Goal: Task Accomplishment & Management: Use online tool/utility

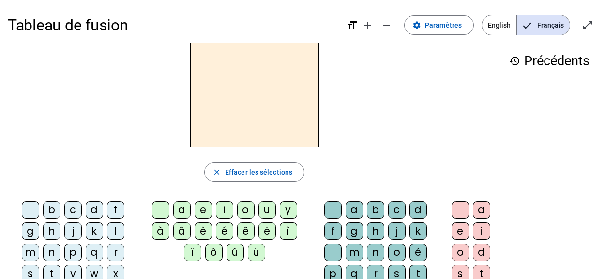
click at [61, 265] on div "t" at bounding box center [51, 273] width 17 height 17
click at [182, 210] on div "a" at bounding box center [181, 210] width 17 height 17
click at [388, 211] on div "c" at bounding box center [396, 210] width 17 height 17
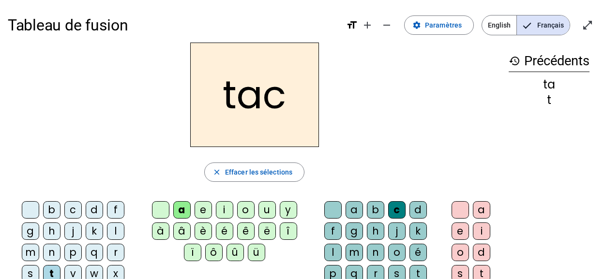
click at [459, 249] on div "o" at bounding box center [460, 252] width 17 height 17
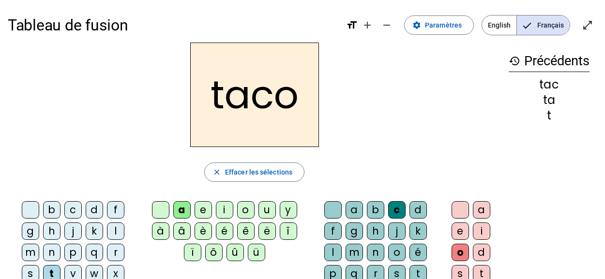
click at [458, 206] on div at bounding box center [460, 210] width 17 height 17
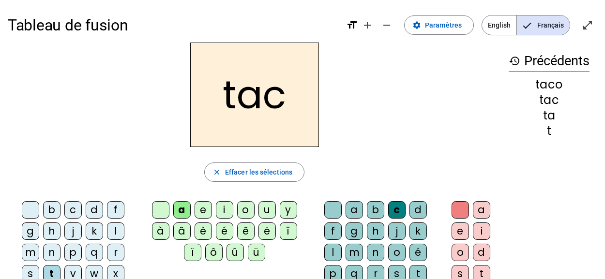
click at [107, 231] on div "l" at bounding box center [115, 231] width 17 height 17
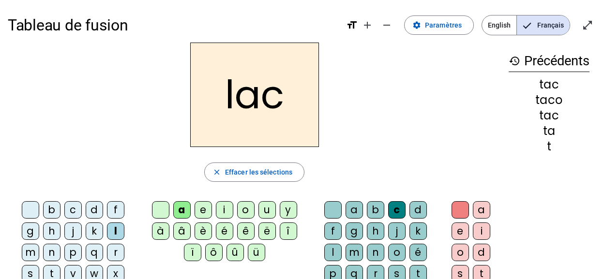
click at [325, 214] on div at bounding box center [333, 210] width 17 height 17
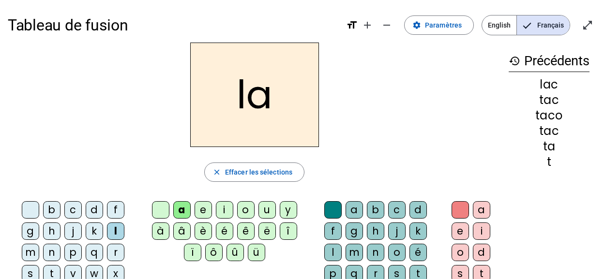
click at [39, 244] on div "m" at bounding box center [30, 252] width 17 height 17
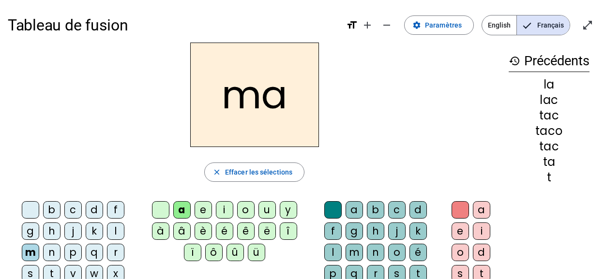
click at [204, 205] on div "e" at bounding box center [203, 210] width 17 height 17
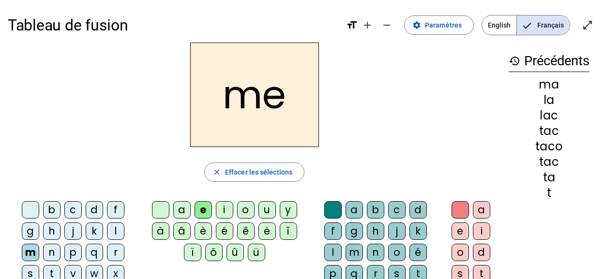
click at [87, 209] on div "d" at bounding box center [94, 210] width 17 height 17
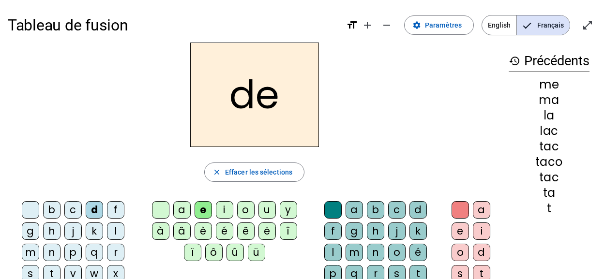
click at [64, 234] on div "j" at bounding box center [72, 231] width 17 height 17
